Goal: Check status: Check status

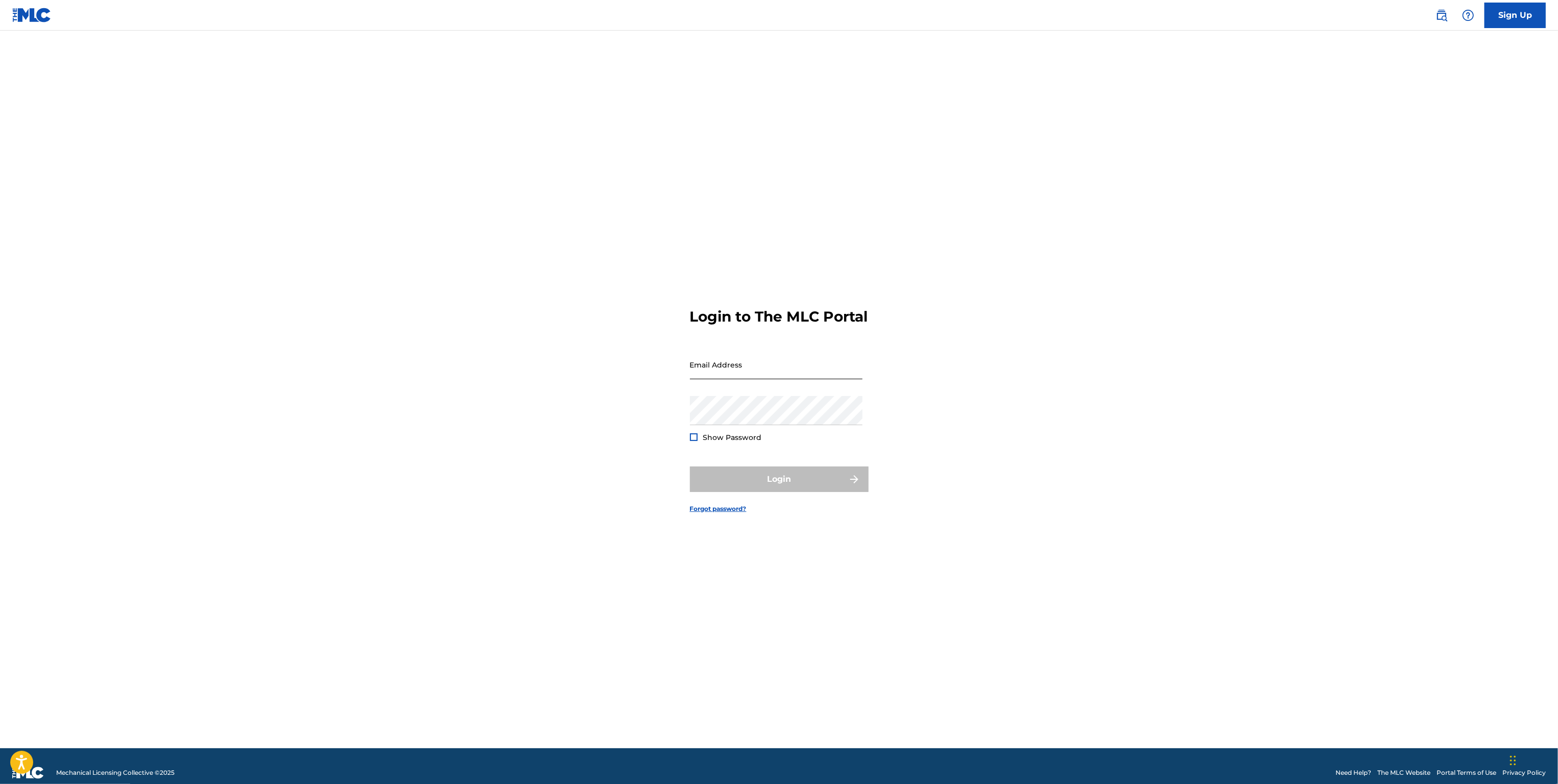
click at [745, 374] on input "Email Address" at bounding box center [776, 364] width 172 height 29
type input "[PERSON_NAME][EMAIL_ADDRESS][PERSON_NAME][DOMAIN_NAME]"
click at [762, 492] on button "Login" at bounding box center [780, 479] width 179 height 26
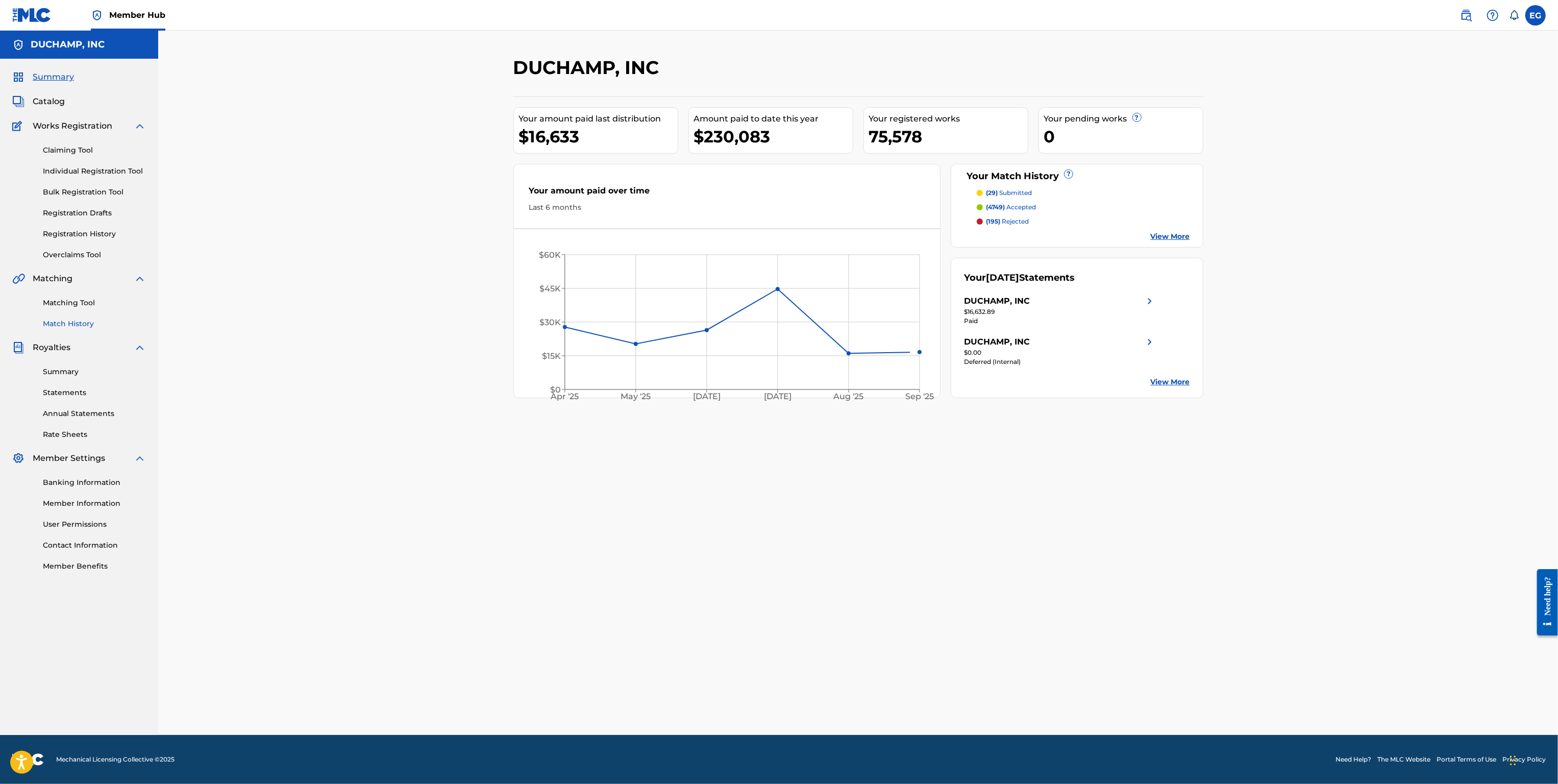
click at [78, 322] on link "Match History" at bounding box center [94, 323] width 103 height 11
